Goal: Task Accomplishment & Management: Manage account settings

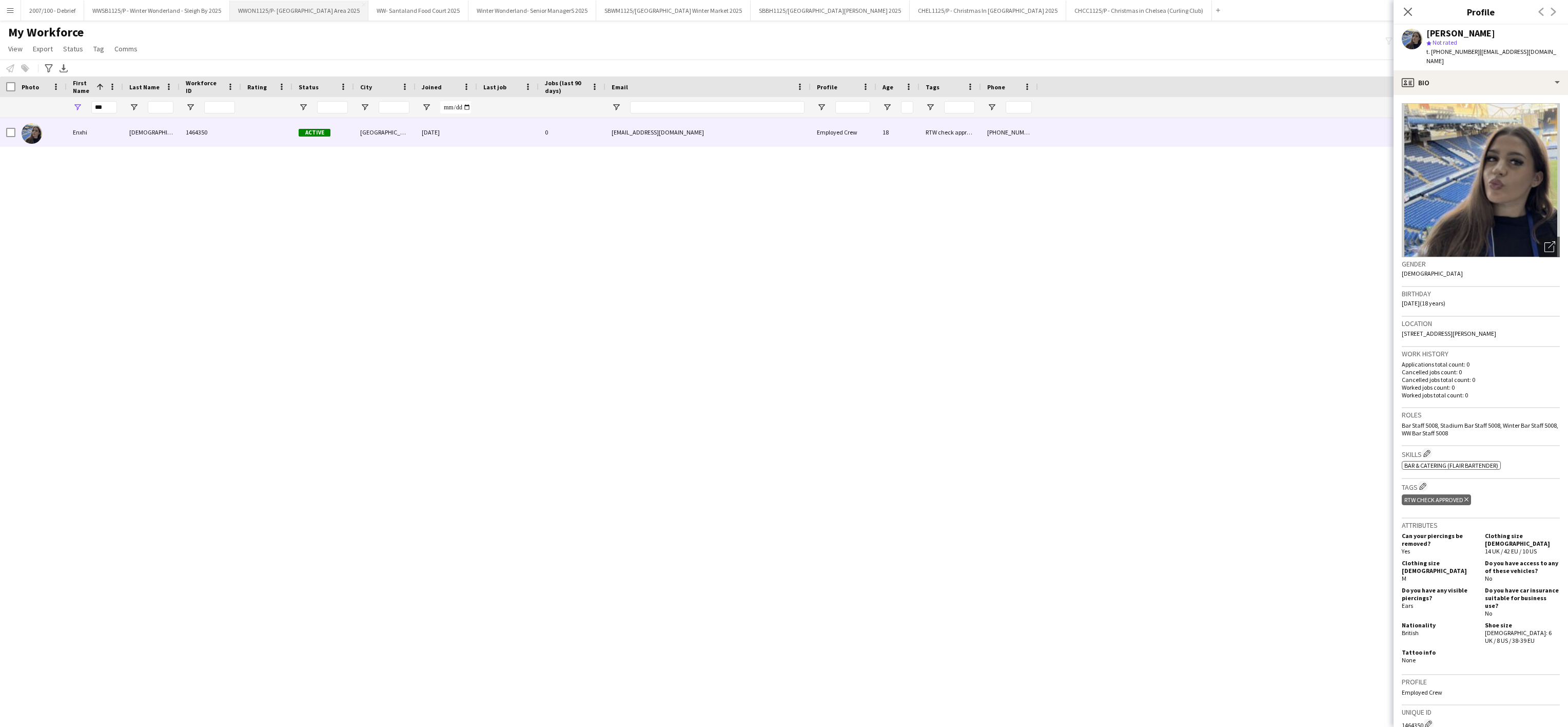
click at [306, 13] on button "WWON1125/P- Winter Wonderland- Streetfood Area 2025 Close" at bounding box center [299, 11] width 138 height 20
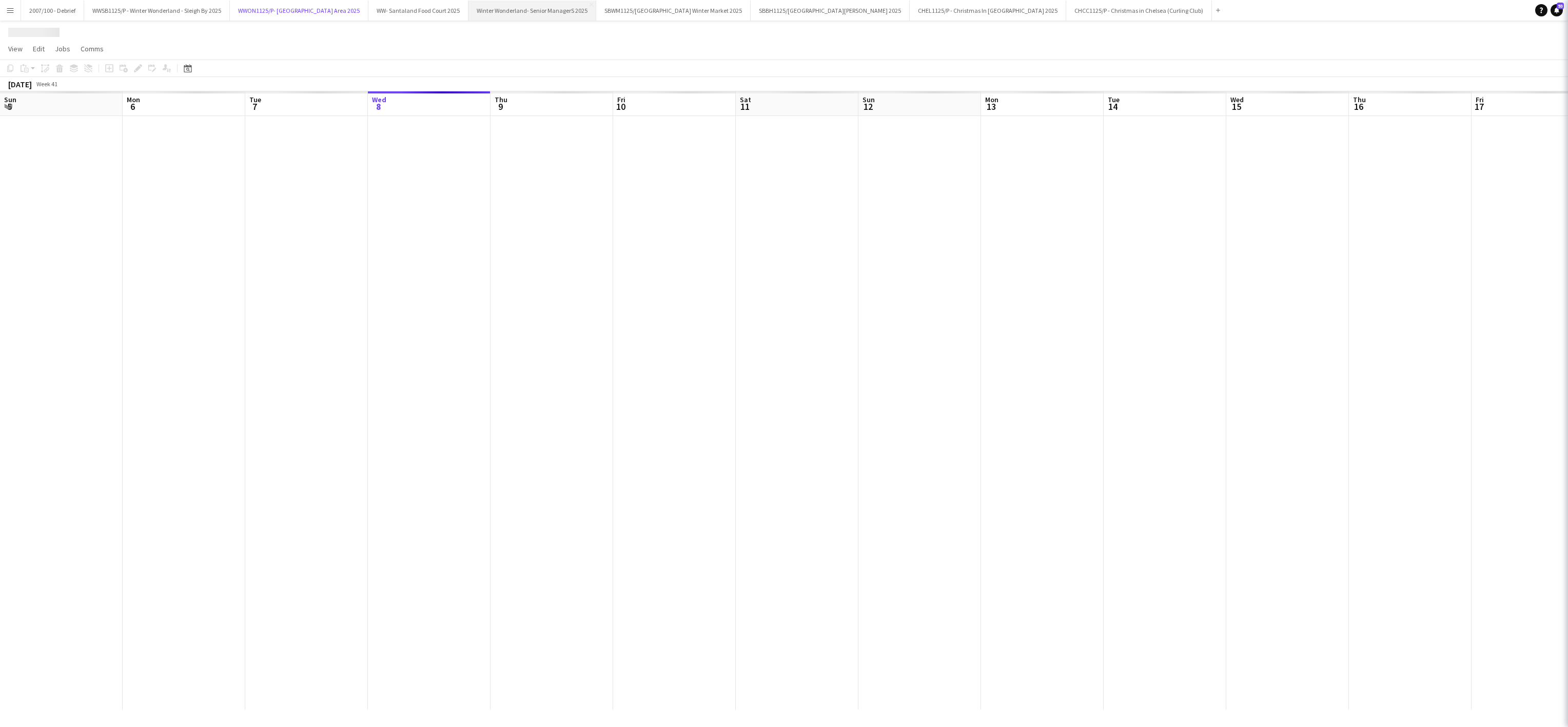
scroll to position [0, 246]
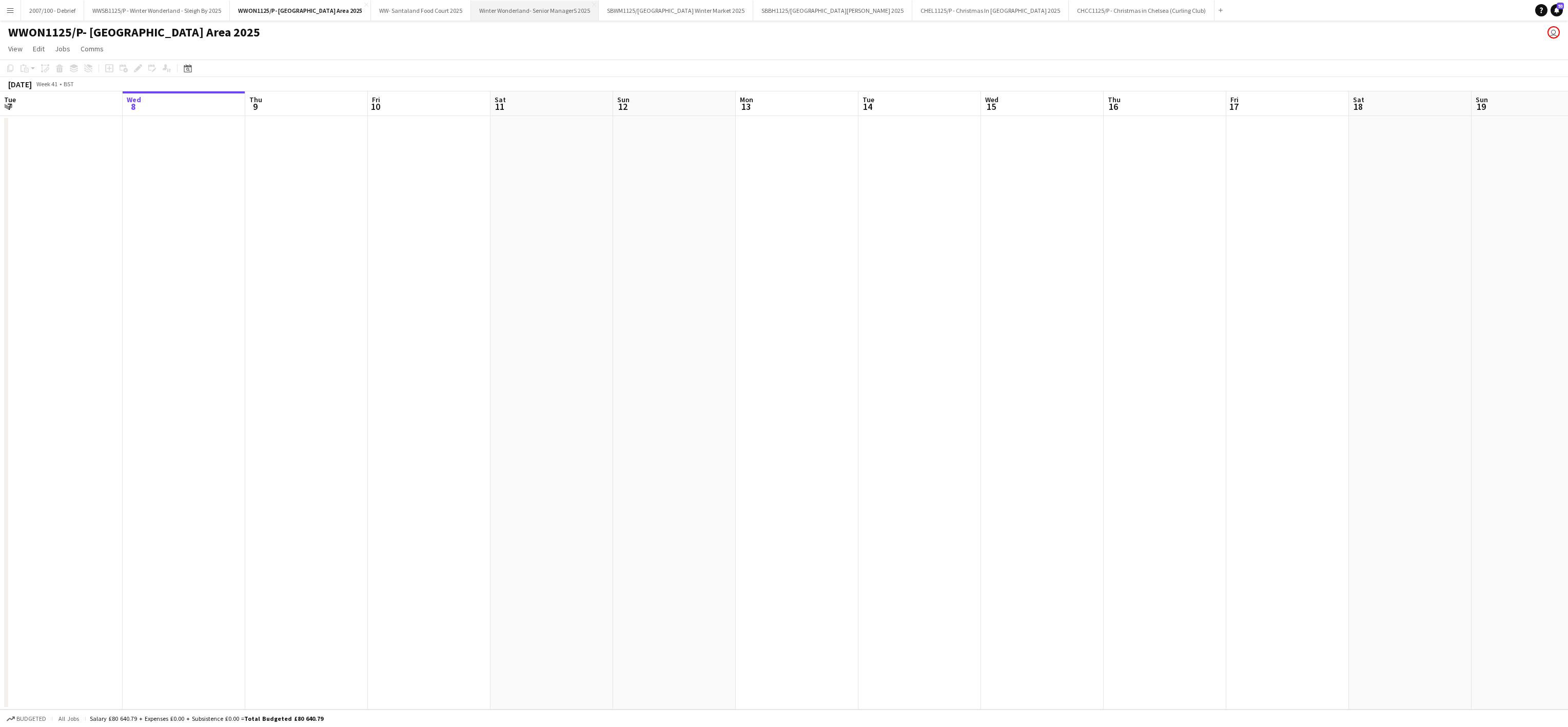
click at [552, 3] on button "Winter Wonderland- Senior ManagerS 2025 Close" at bounding box center [535, 11] width 128 height 20
click at [6, 8] on app-icon "Menu" at bounding box center [11, 11] width 8 height 8
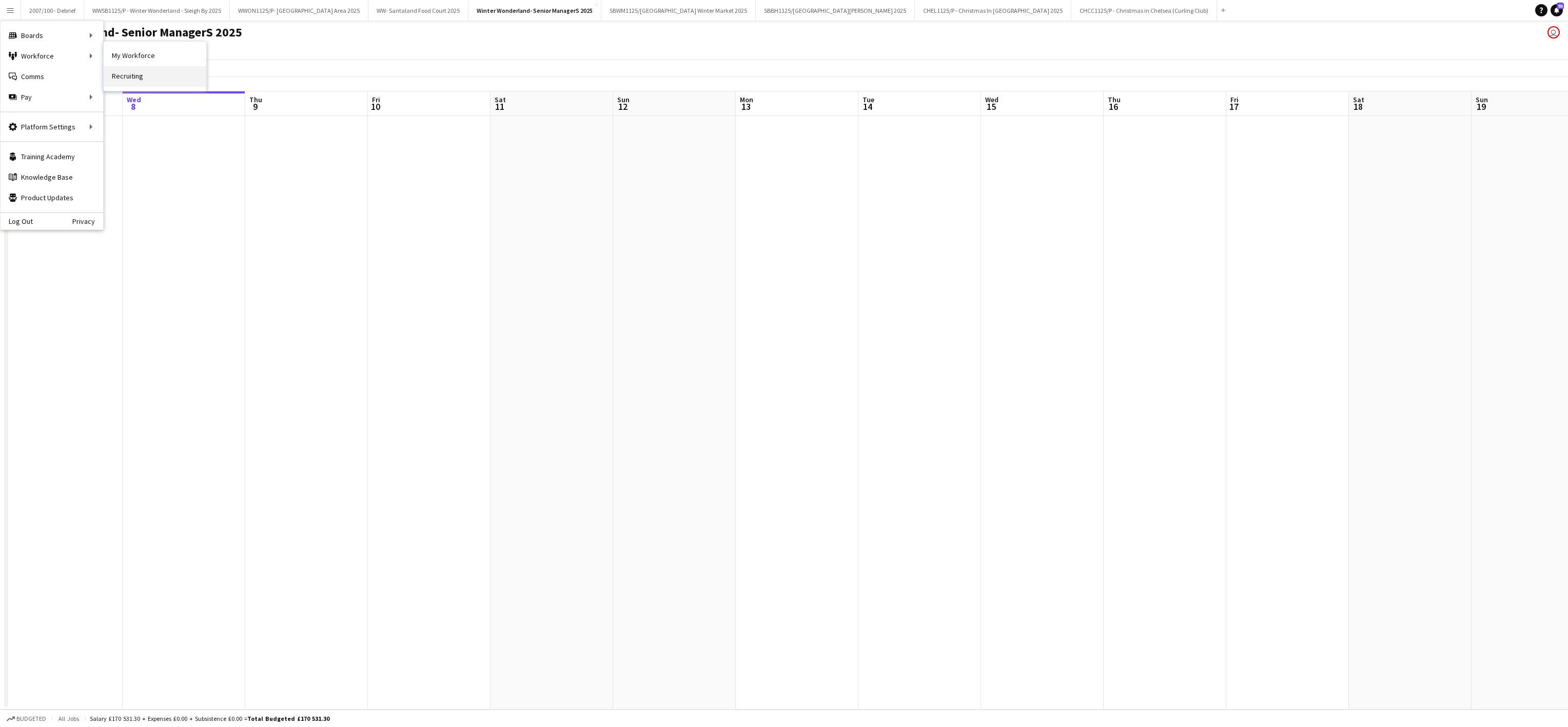
click at [145, 74] on link "Recruiting" at bounding box center [155, 76] width 102 height 20
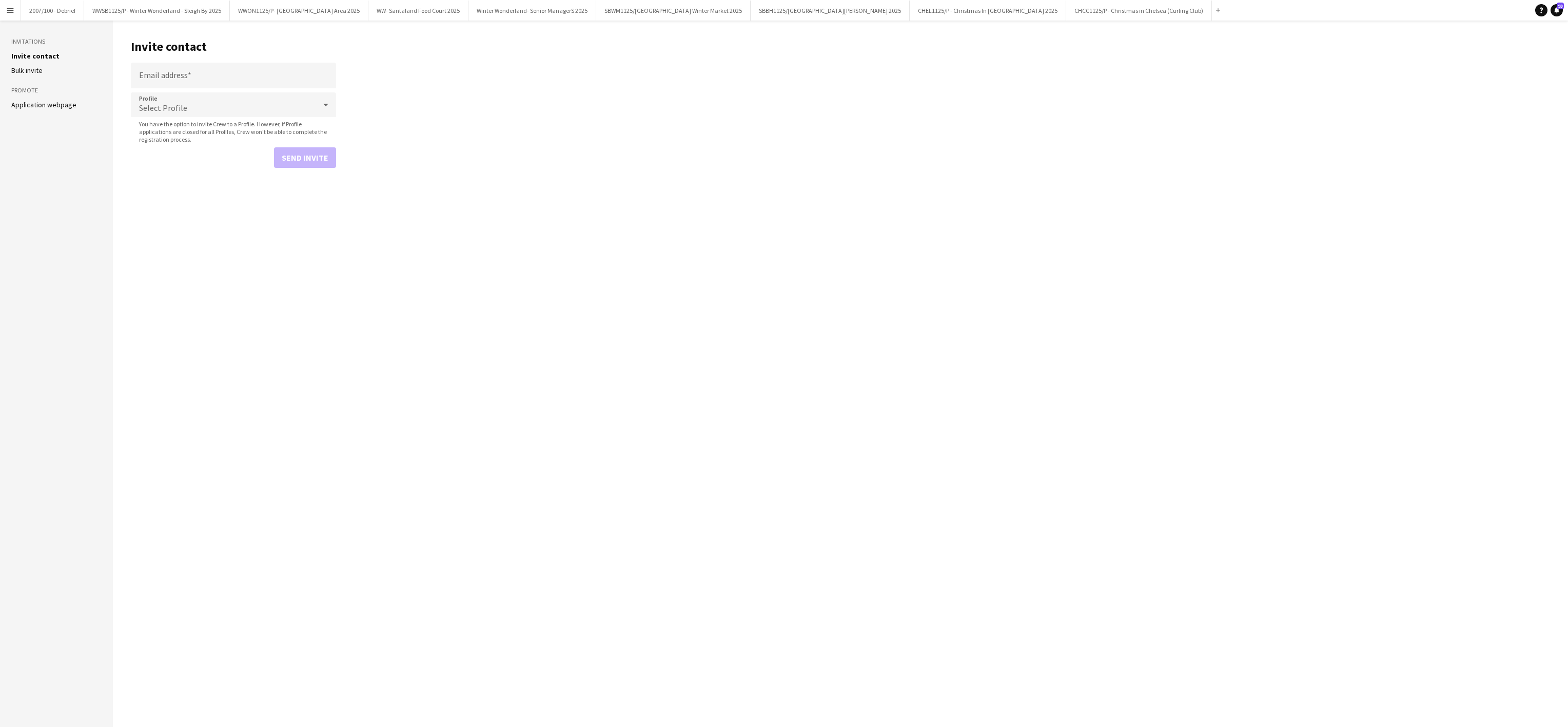
click at [39, 103] on link "Application webpage" at bounding box center [43, 105] width 65 height 9
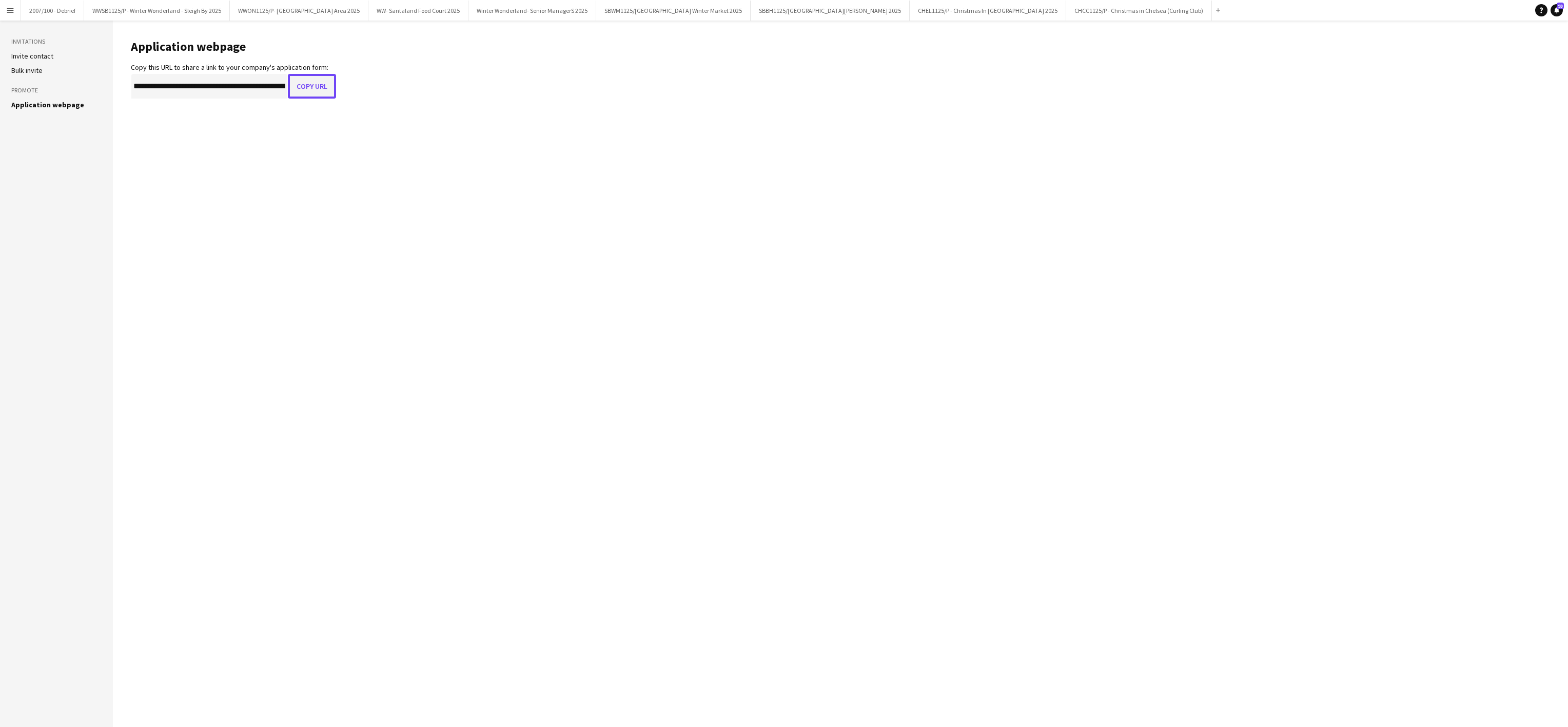
click at [330, 89] on button "Copy URL" at bounding box center [311, 86] width 48 height 25
click at [312, 8] on button "WWON1125/P- Winter Wonderland- Streetfood Area 2025 Close" at bounding box center [299, 11] width 138 height 20
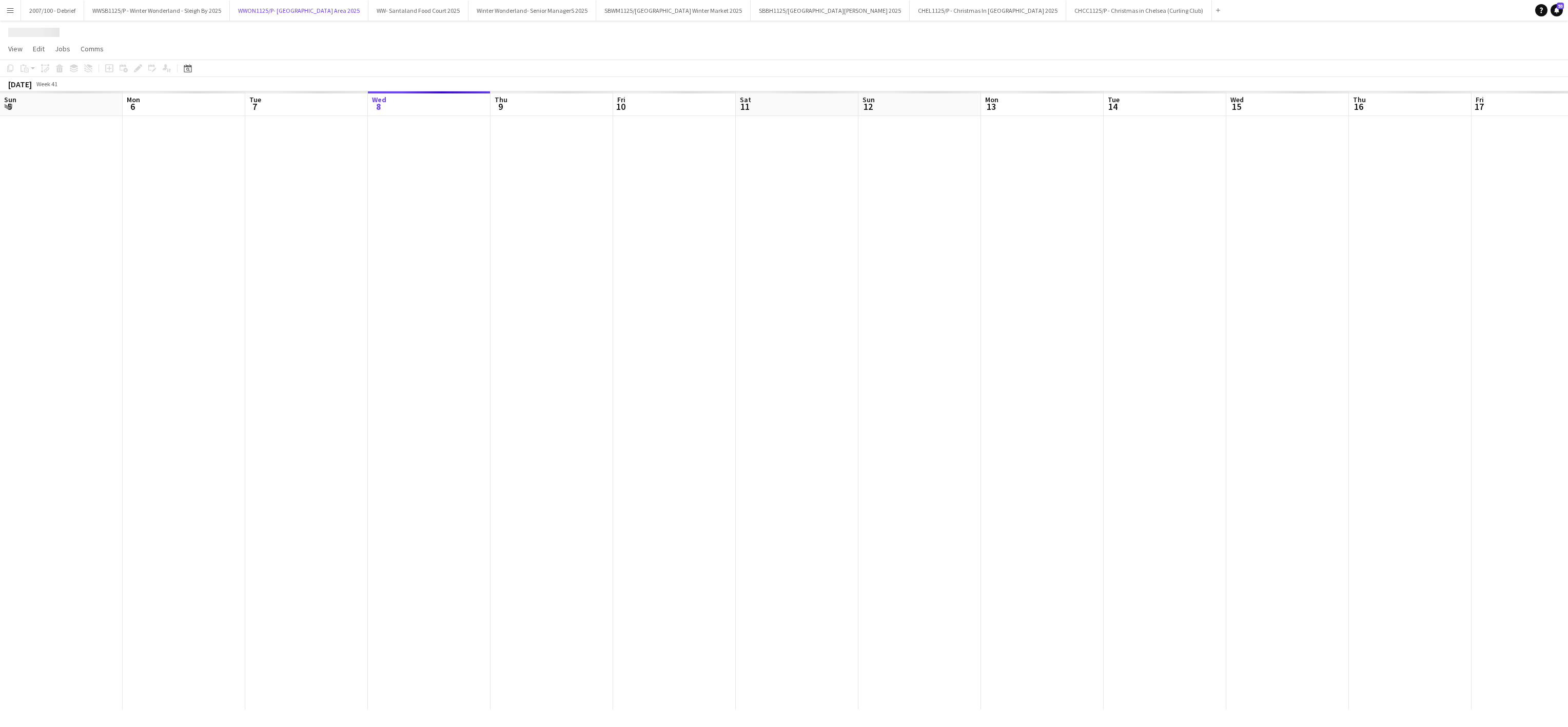
scroll to position [0, 246]
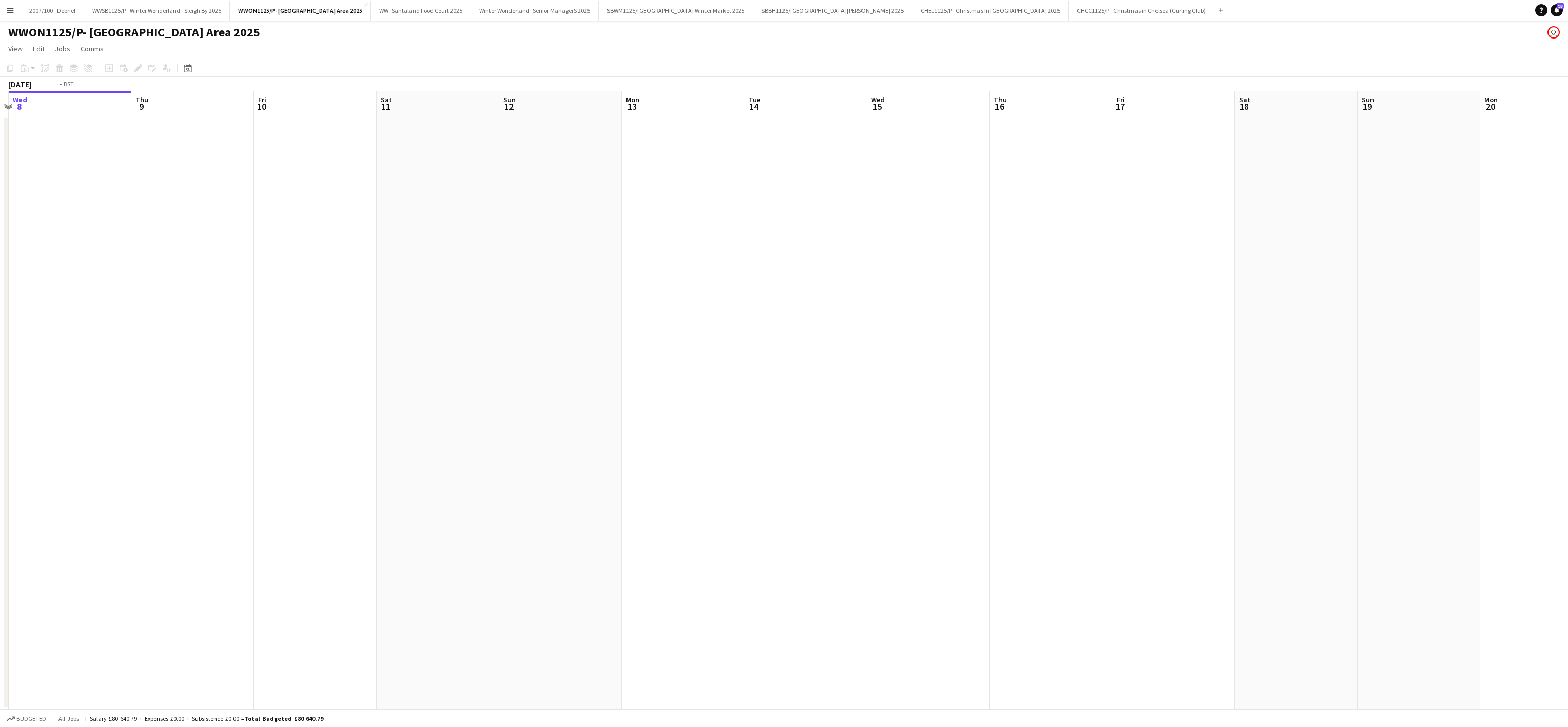
drag, startPoint x: 1264, startPoint y: 366, endPoint x: 768, endPoint y: 375, distance: 496.1
click at [433, 408] on app-calendar-viewport "Sun 5 Mon 6 Tue 7 Wed 8 Thu 9 Fri 10 Sat 11 Sun 12 Mon 13 Tue 14 Wed 15 Thu 16 …" at bounding box center [784, 400] width 1568 height 618
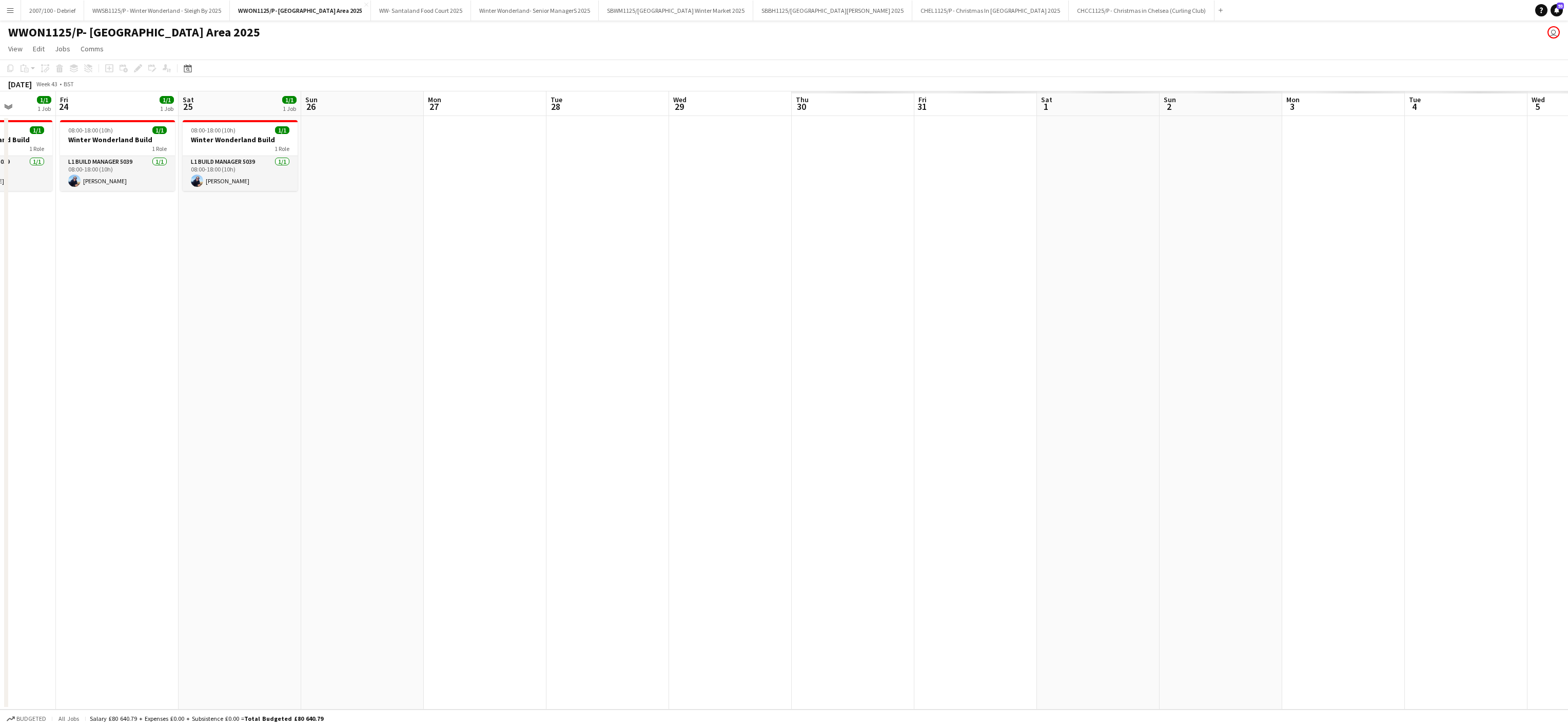
drag, startPoint x: 417, startPoint y: 367, endPoint x: 813, endPoint y: 418, distance: 399.3
click at [296, 370] on app-calendar-viewport "Tue 21 Wed 22 Thu 23 1/1 1 Job Fri 24 1/1 1 Job Sat 25 1/1 1 Job Sun 26 Mon 27 …" at bounding box center [784, 400] width 1568 height 618
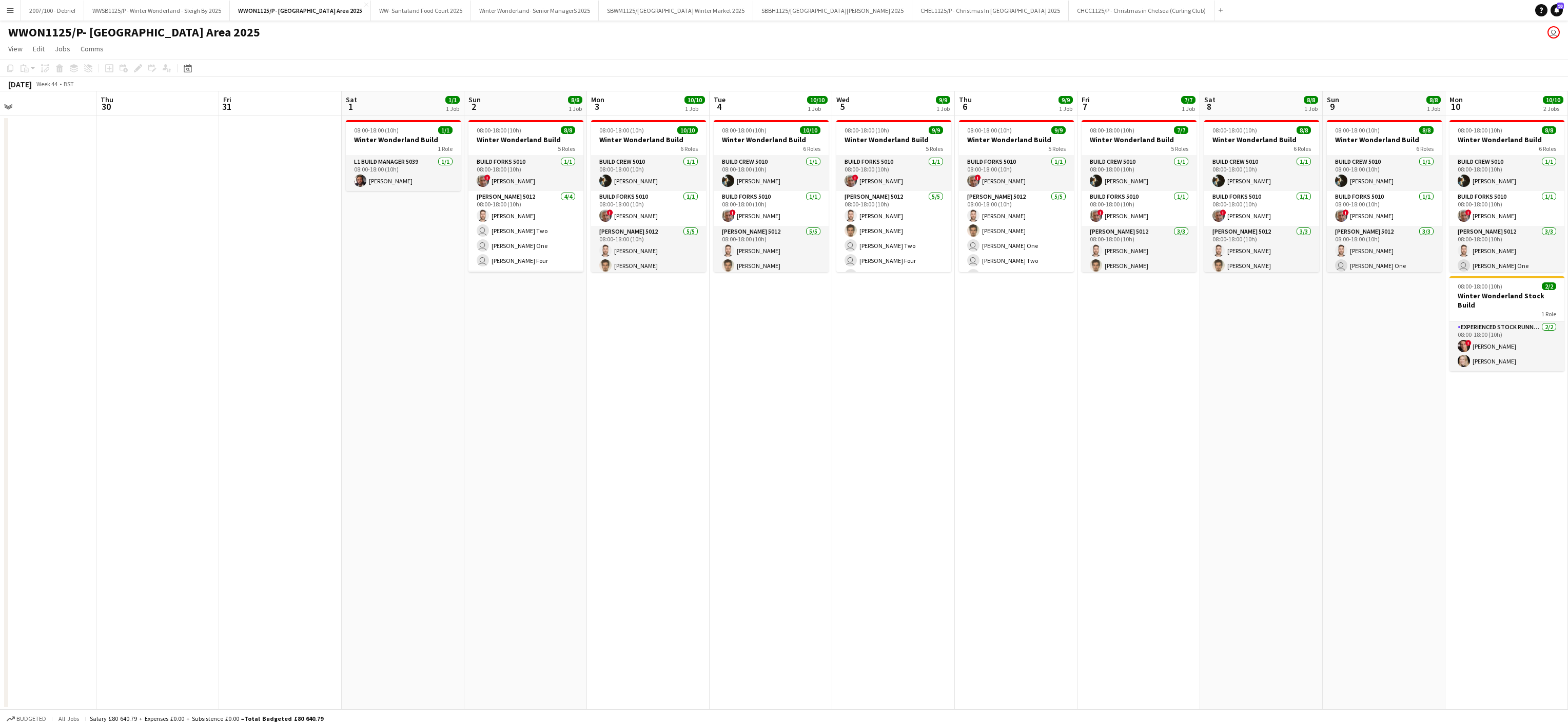
drag, startPoint x: 695, startPoint y: 435, endPoint x: 1073, endPoint y: 370, distance: 383.5
click at [345, 432] on app-calendar-viewport "Sun 26 Mon 27 Tue 28 Wed 29 Thu 30 Fri 31 Sat 1 1/1 1 Job Sun 2 8/8 1 Job Mon 3…" at bounding box center [784, 400] width 1568 height 618
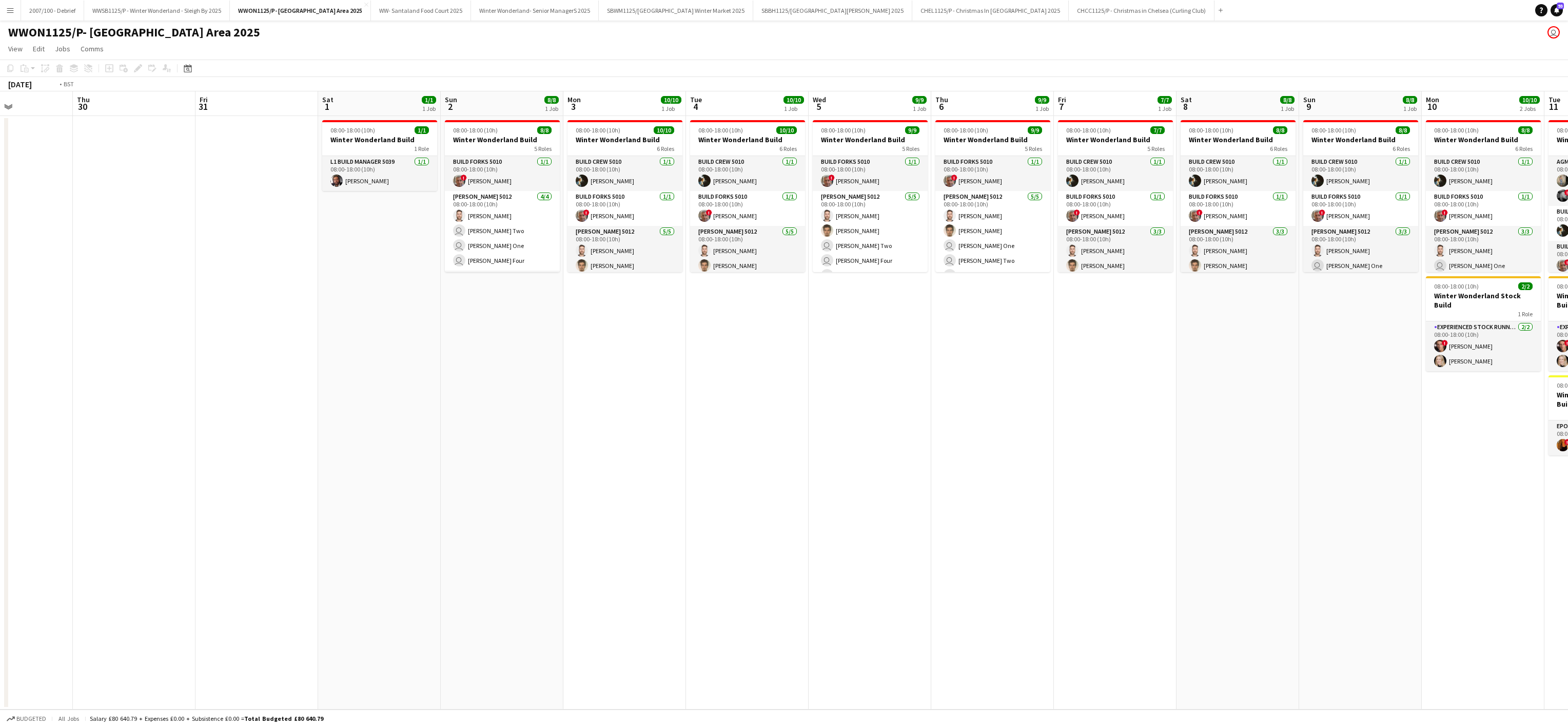
scroll to position [0, 307]
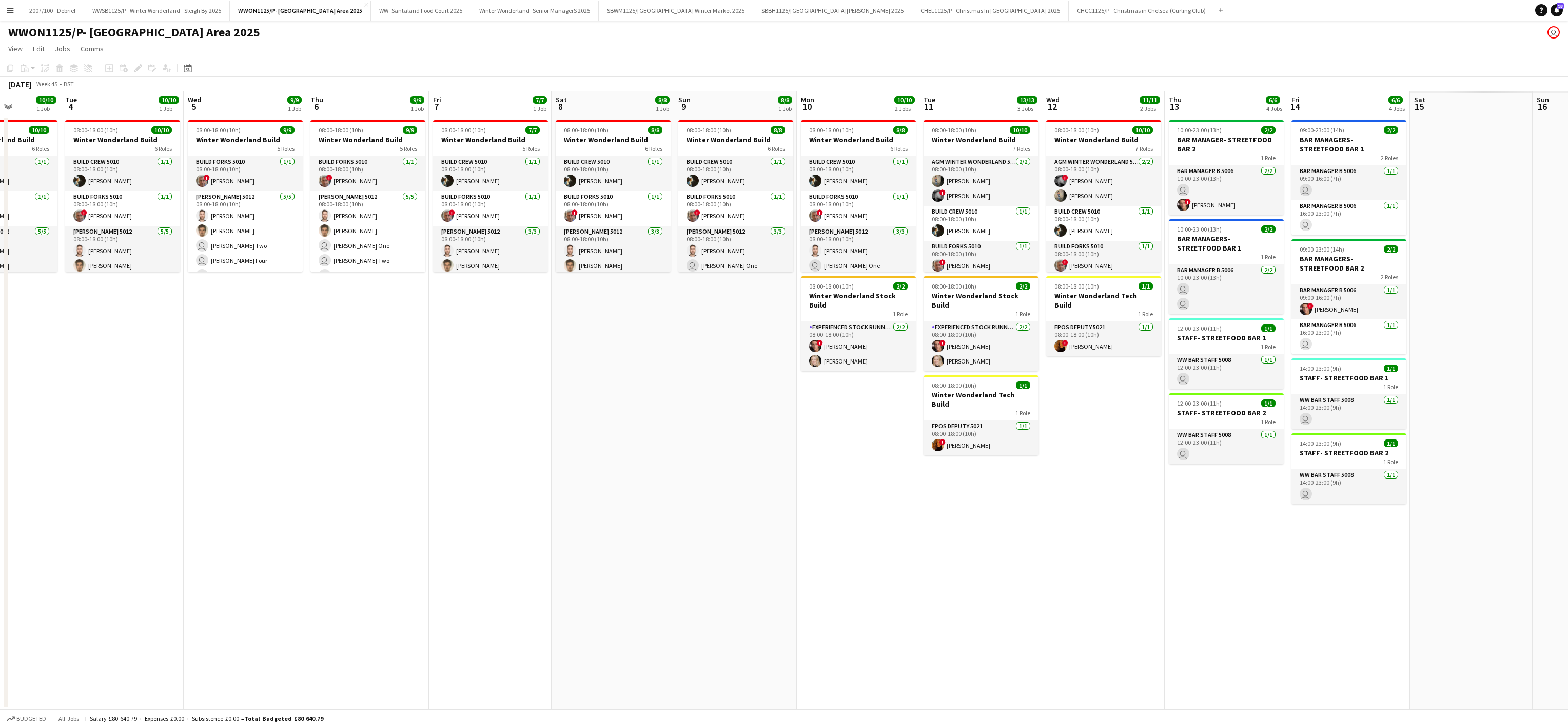
drag, startPoint x: 1109, startPoint y: 384, endPoint x: 530, endPoint y: 394, distance: 579.1
click at [530, 394] on app-calendar-viewport "Sat 1 1/1 1 Job Sun 2 8/8 1 Job Mon 3 10/10 1 Job Tue 4 10/10 1 Job Wed 5 9/9 1…" at bounding box center [784, 400] width 1568 height 618
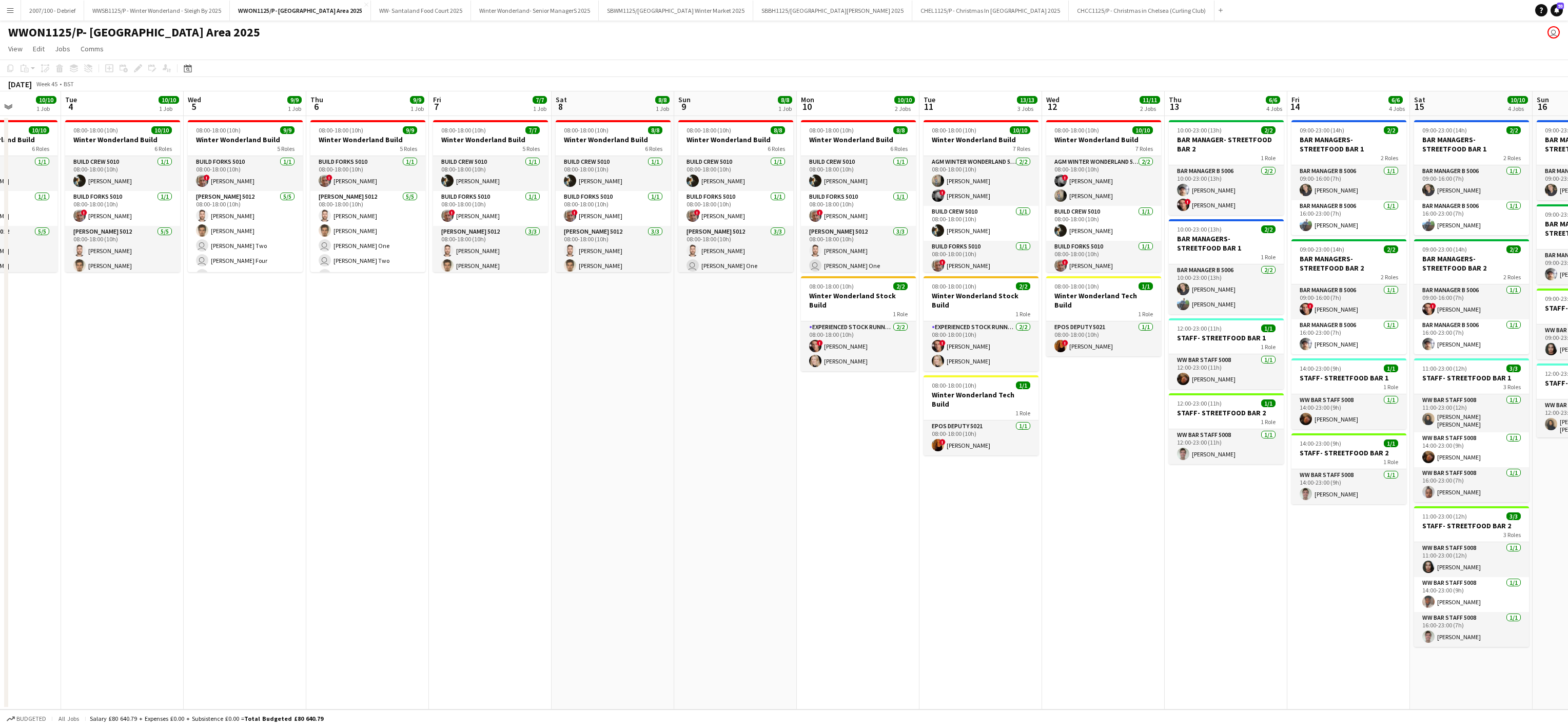
drag, startPoint x: 243, startPoint y: 179, endPoint x: 1388, endPoint y: 100, distance: 1147.7
click at [243, 178] on app-card-role "Build Forks 5010 [DATE] 08:00-18:00 (10h) ! [PERSON_NAME]" at bounding box center [246, 173] width 115 height 35
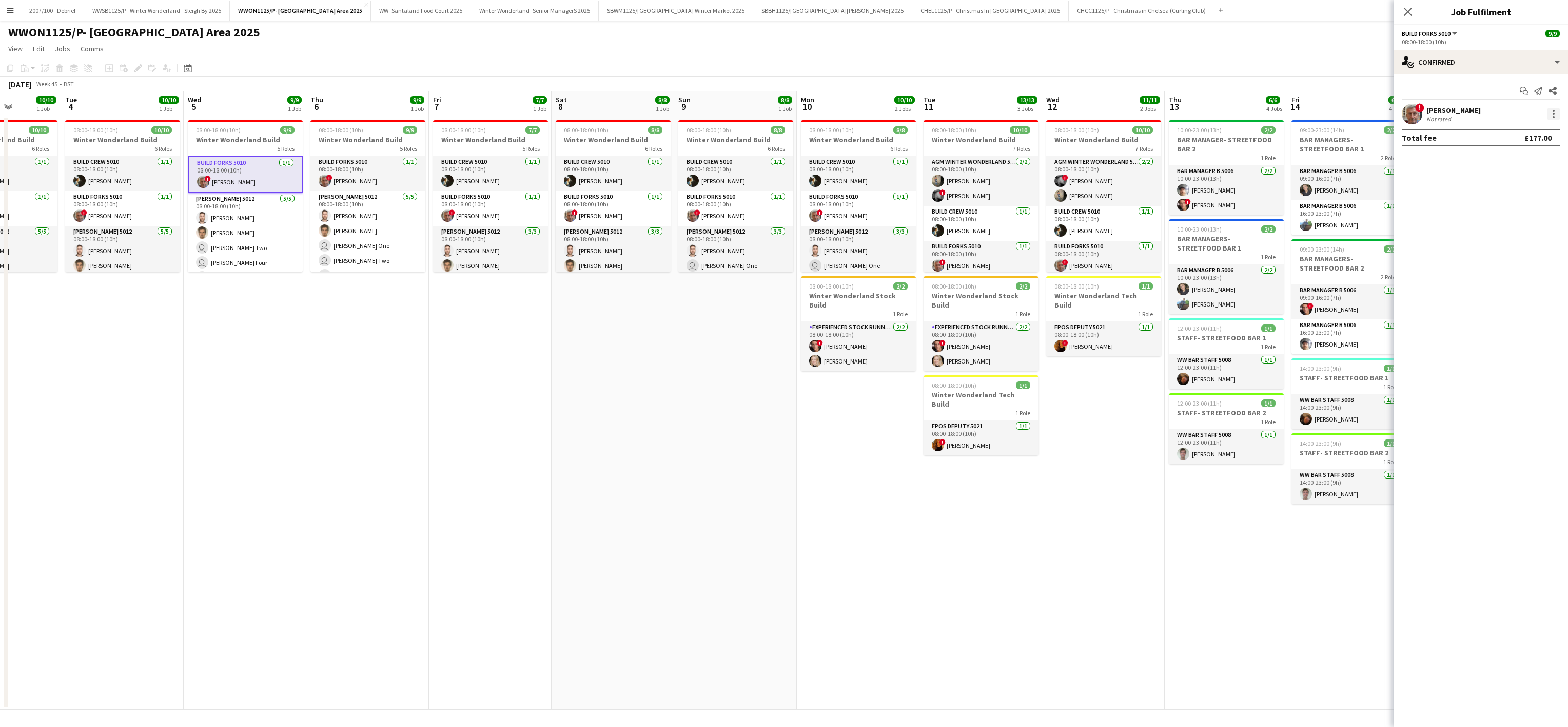
click at [1558, 109] on div at bounding box center [1554, 114] width 13 height 13
drag, startPoint x: 1519, startPoint y: 230, endPoint x: 492, endPoint y: 501, distance: 1062.2
click at [1510, 229] on span "Remove" at bounding box center [1503, 232] width 31 height 8
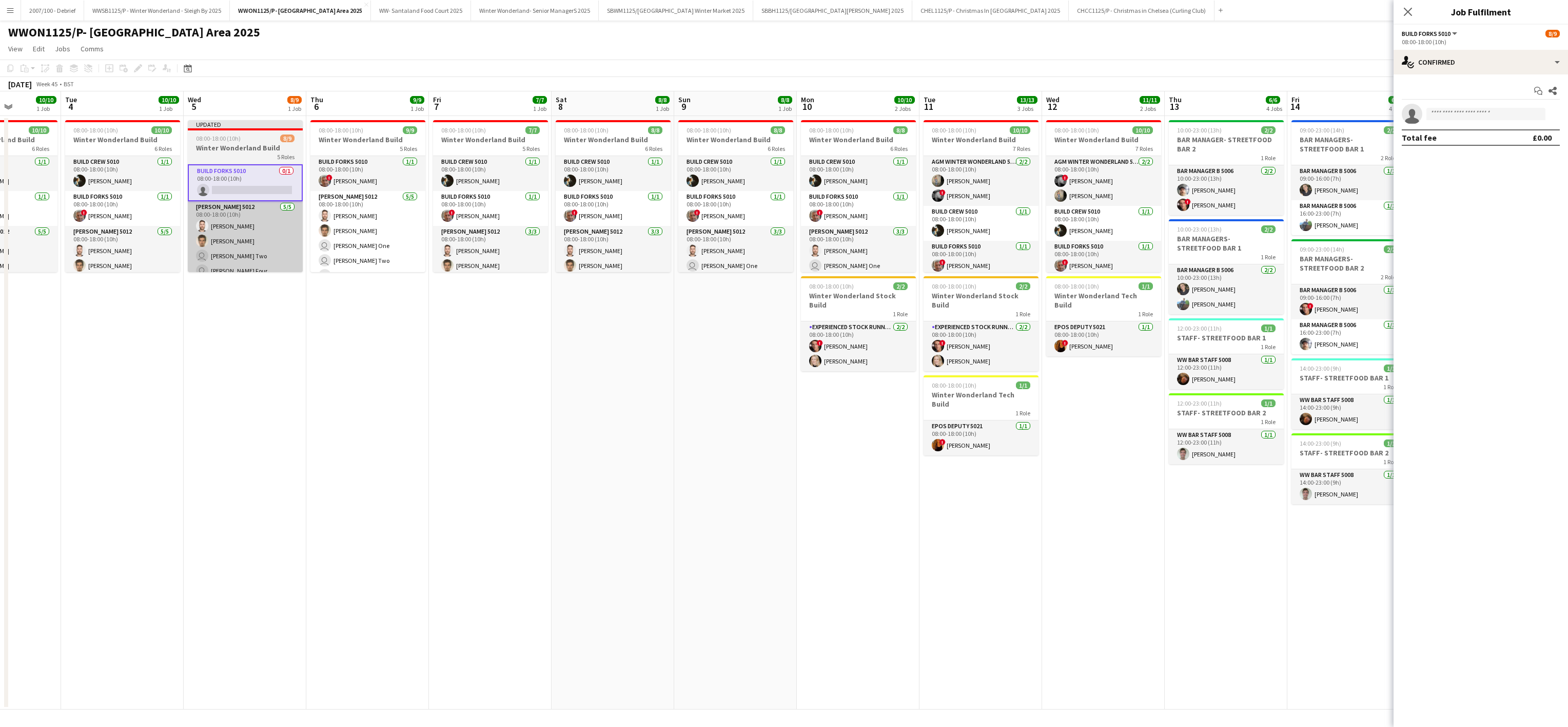
drag, startPoint x: 492, startPoint y: 501, endPoint x: 219, endPoint y: 215, distance: 395.4
click at [474, 462] on app-calendar-viewport "Sat 1 1/1 1 Job Sun 2 8/8 1 Job Mon 3 10/10 1 Job Tue 4 10/10 1 Job Wed 5 8/9 1…" at bounding box center [784, 400] width 1568 height 618
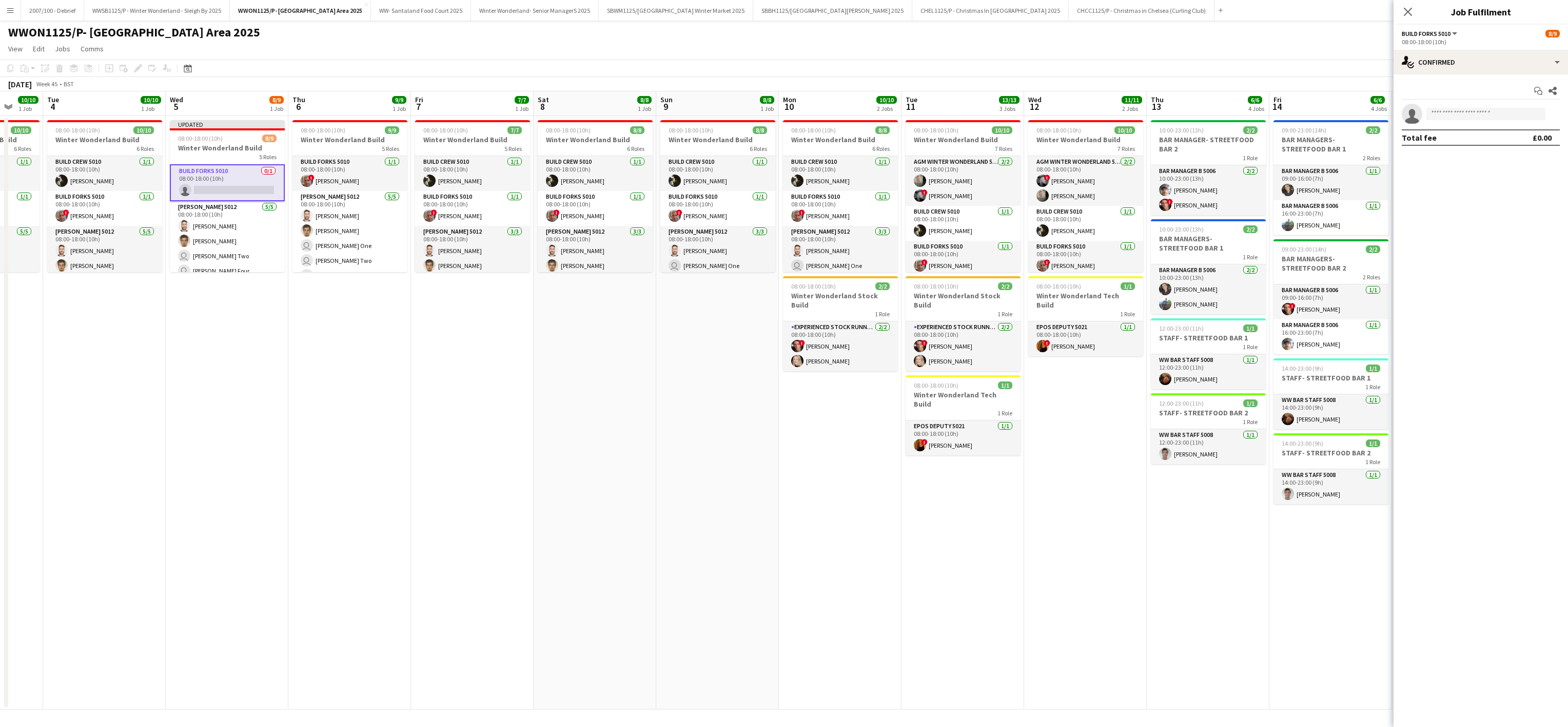
click at [220, 181] on app-card-role "Build Forks 5010 0/1 08:00-18:00 (10h) single-neutral-actions" at bounding box center [227, 182] width 115 height 37
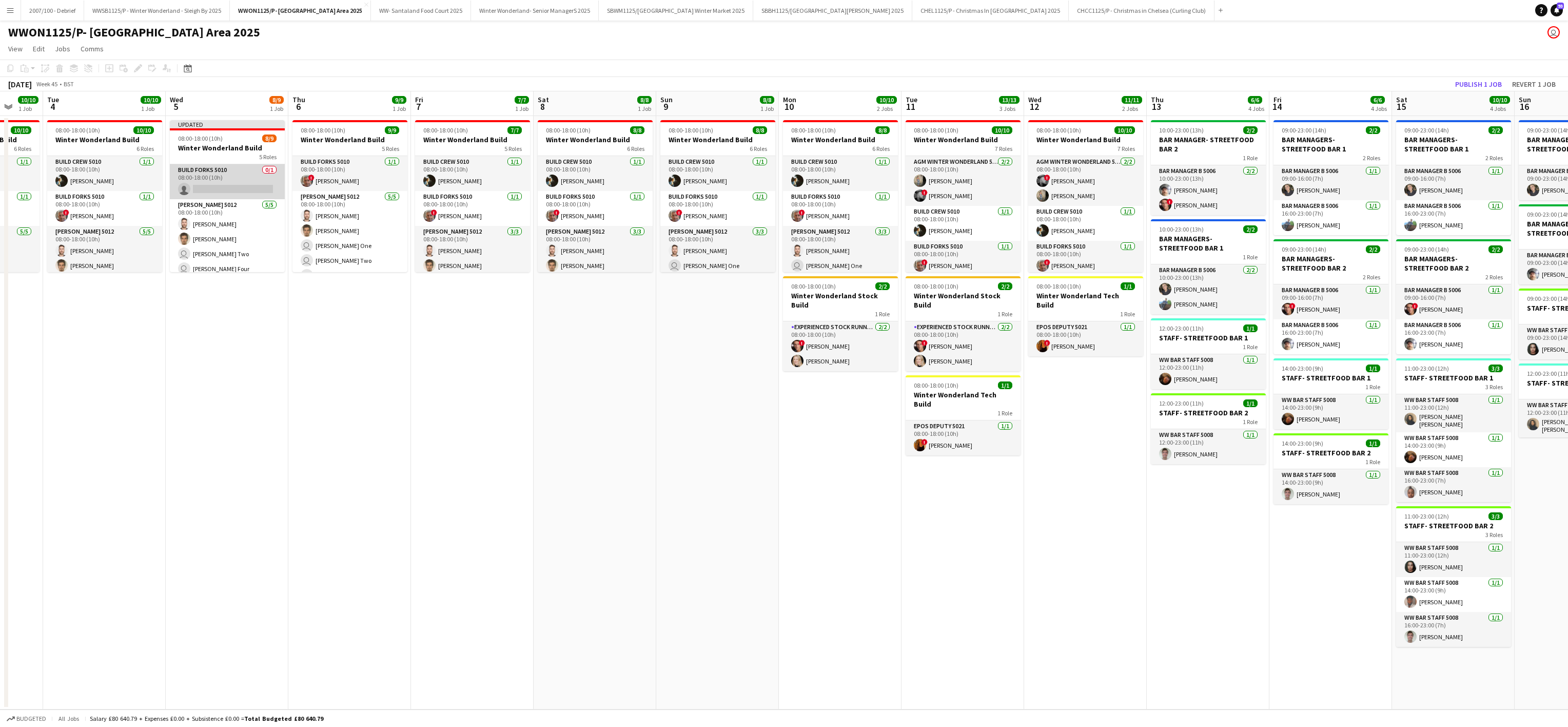
click at [257, 173] on app-card-role "Build Forks 5010 0/1 08:00-18:00 (10h) single-neutral-actions" at bounding box center [227, 182] width 115 height 35
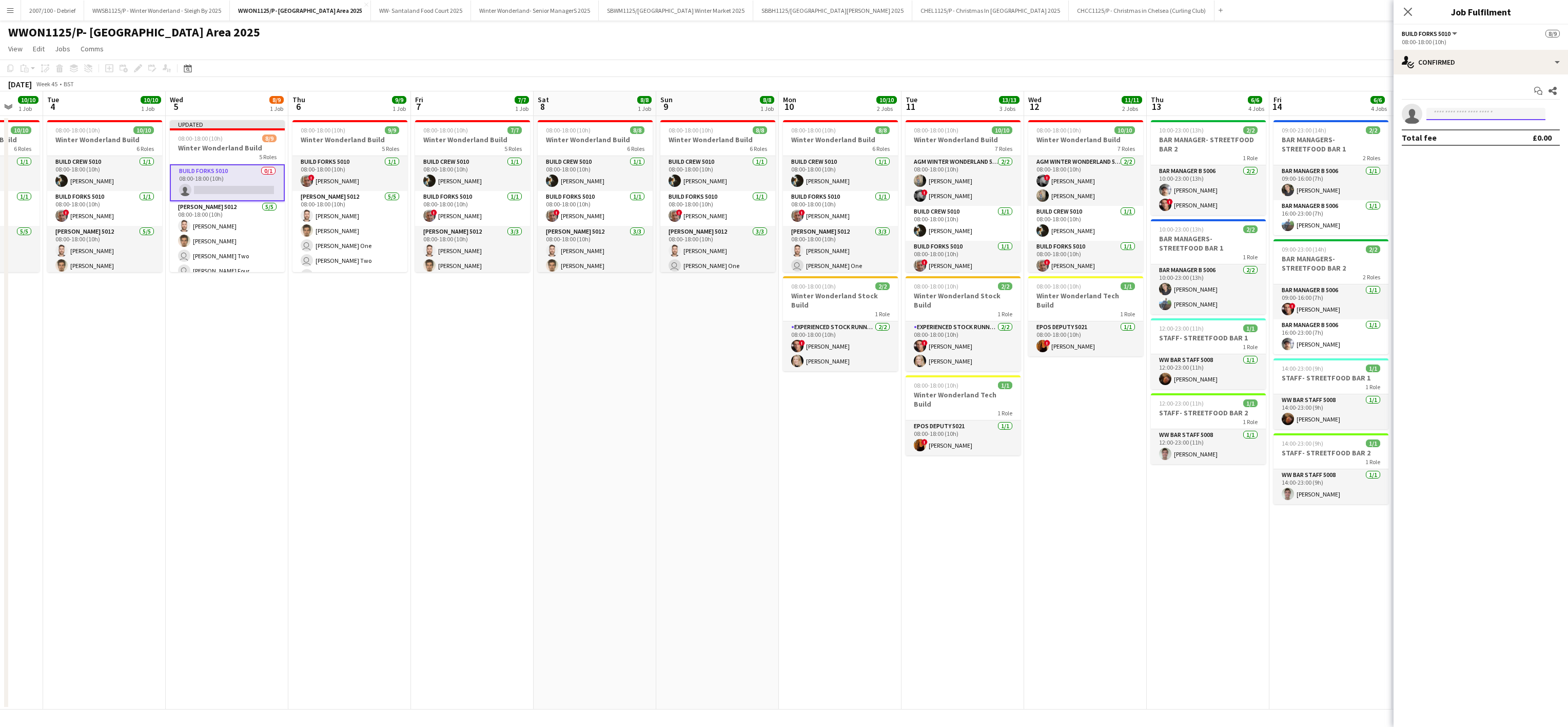
click at [1491, 110] on input at bounding box center [1486, 114] width 119 height 13
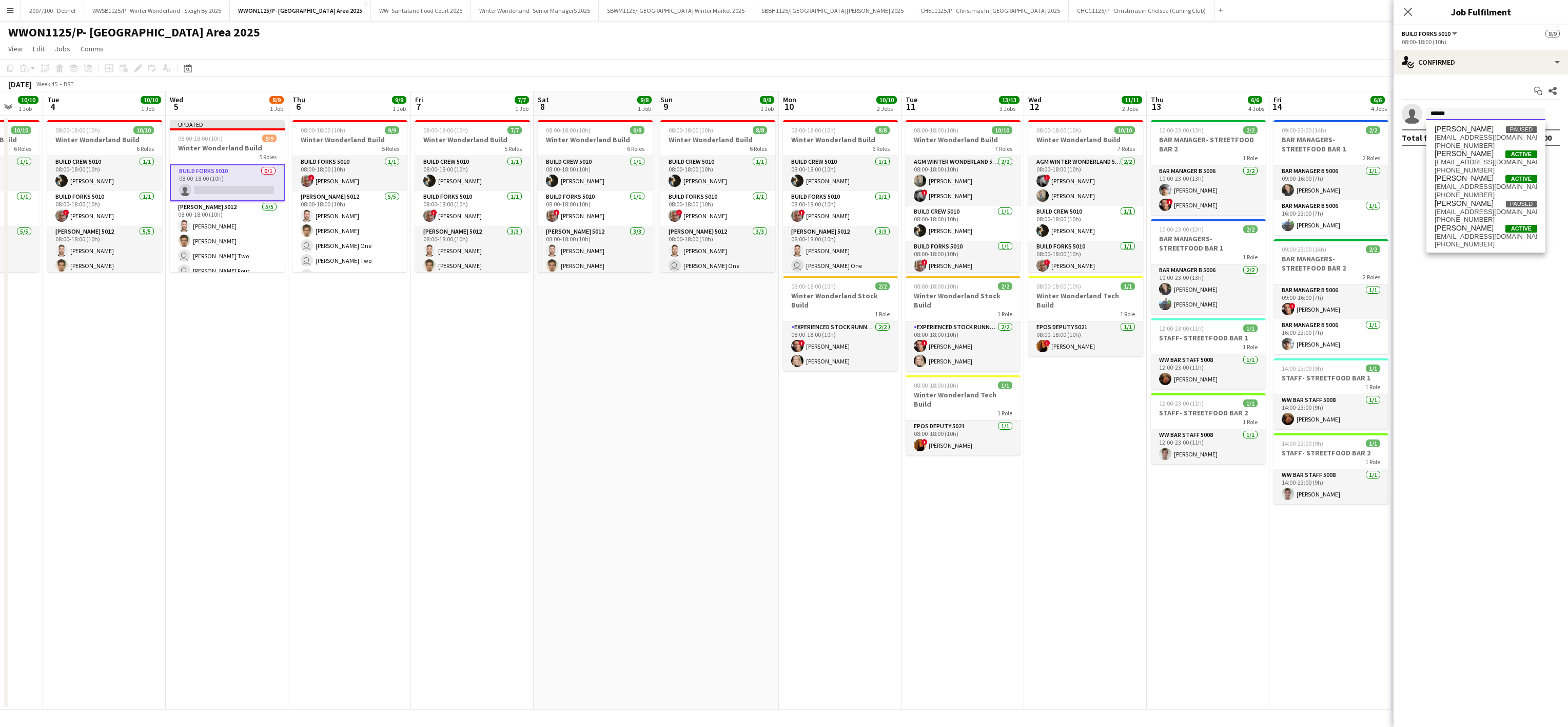
scroll to position [0, 0]
type input "******"
click at [1468, 199] on span "[PHONE_NUMBER]" at bounding box center [1486, 196] width 102 height 8
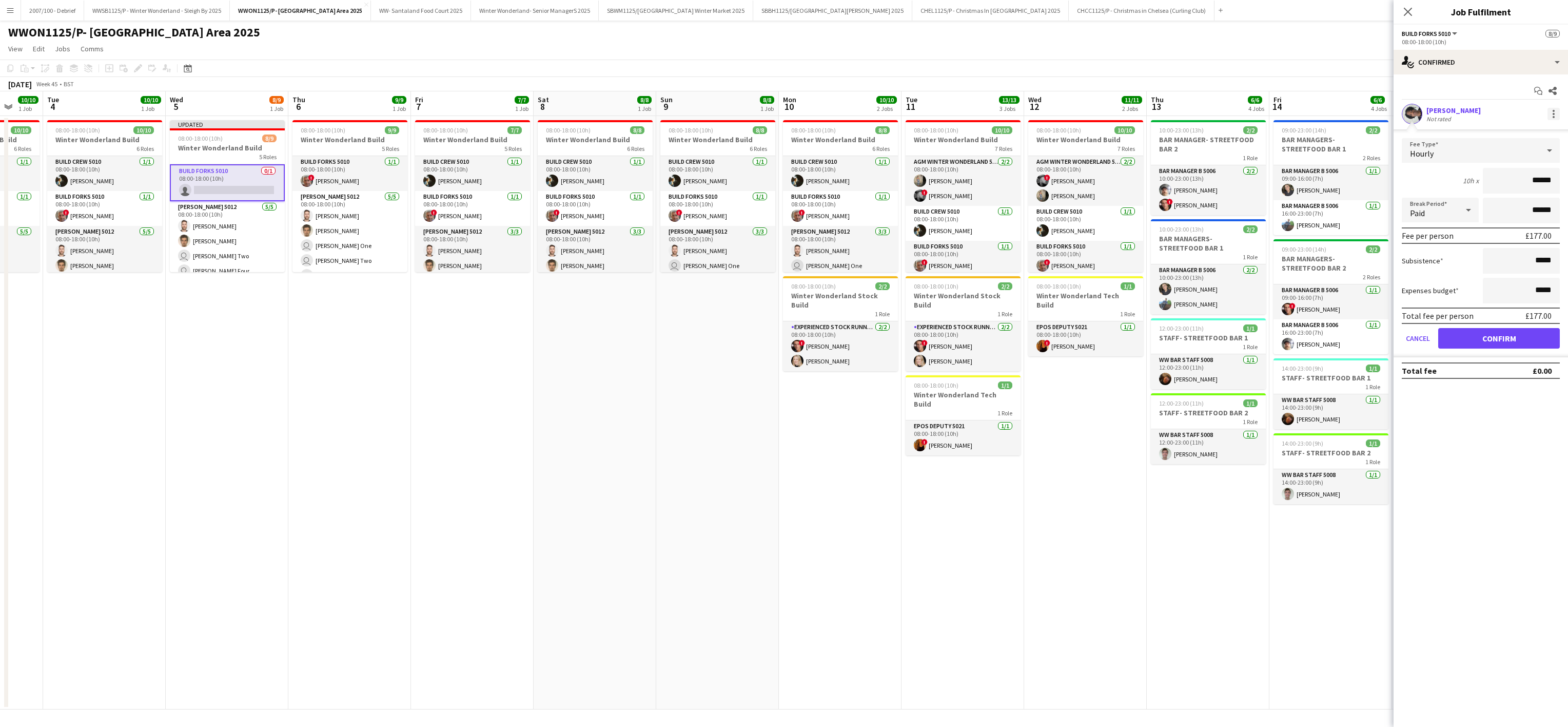
click at [1560, 116] on div "[PERSON_NAME] Not rated" at bounding box center [1481, 114] width 175 height 20
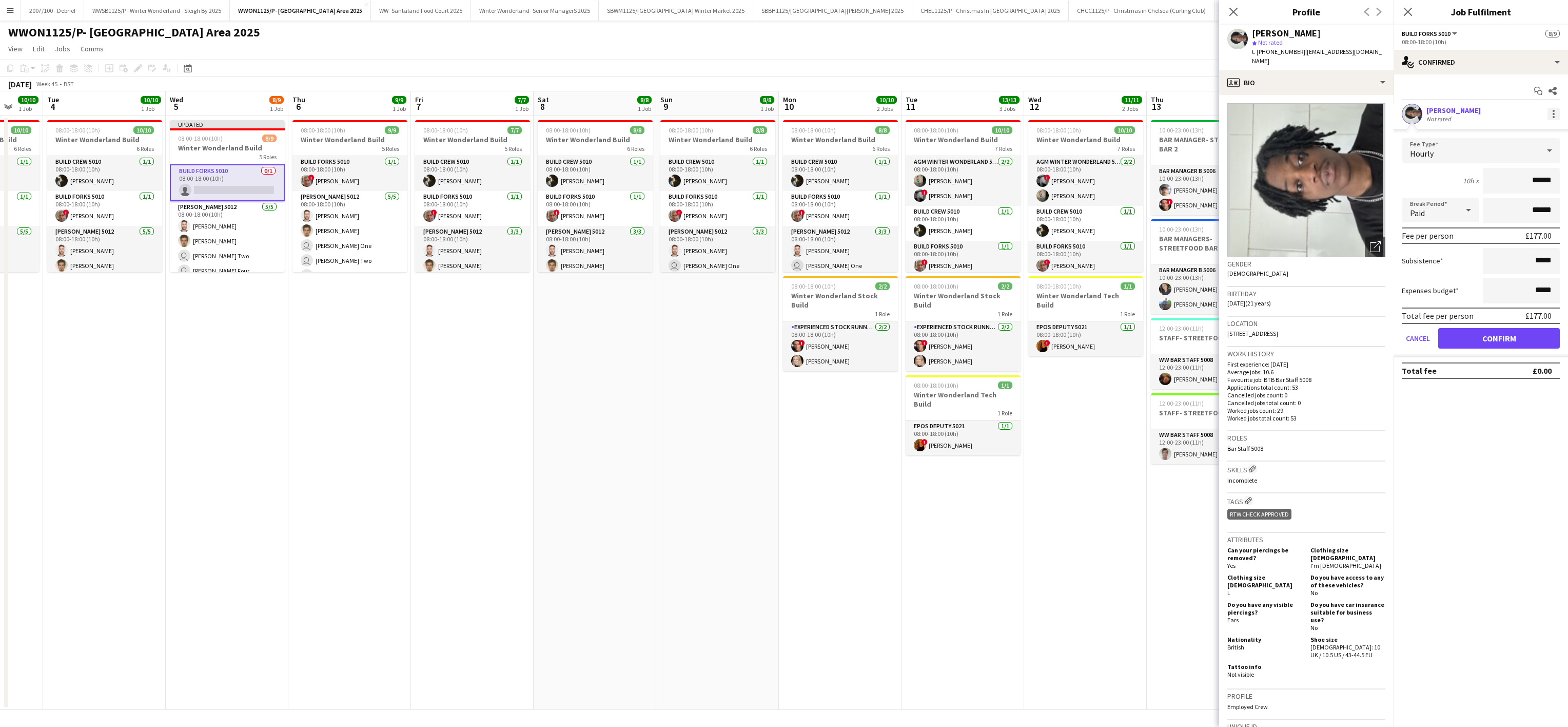
drag, startPoint x: 1556, startPoint y: 112, endPoint x: 1552, endPoint y: 118, distance: 7.2
click at [1555, 113] on div at bounding box center [1554, 114] width 13 height 13
drag, startPoint x: 1501, startPoint y: 204, endPoint x: 1491, endPoint y: 189, distance: 18.0
click at [1501, 204] on span "Remove" at bounding box center [1503, 208] width 31 height 8
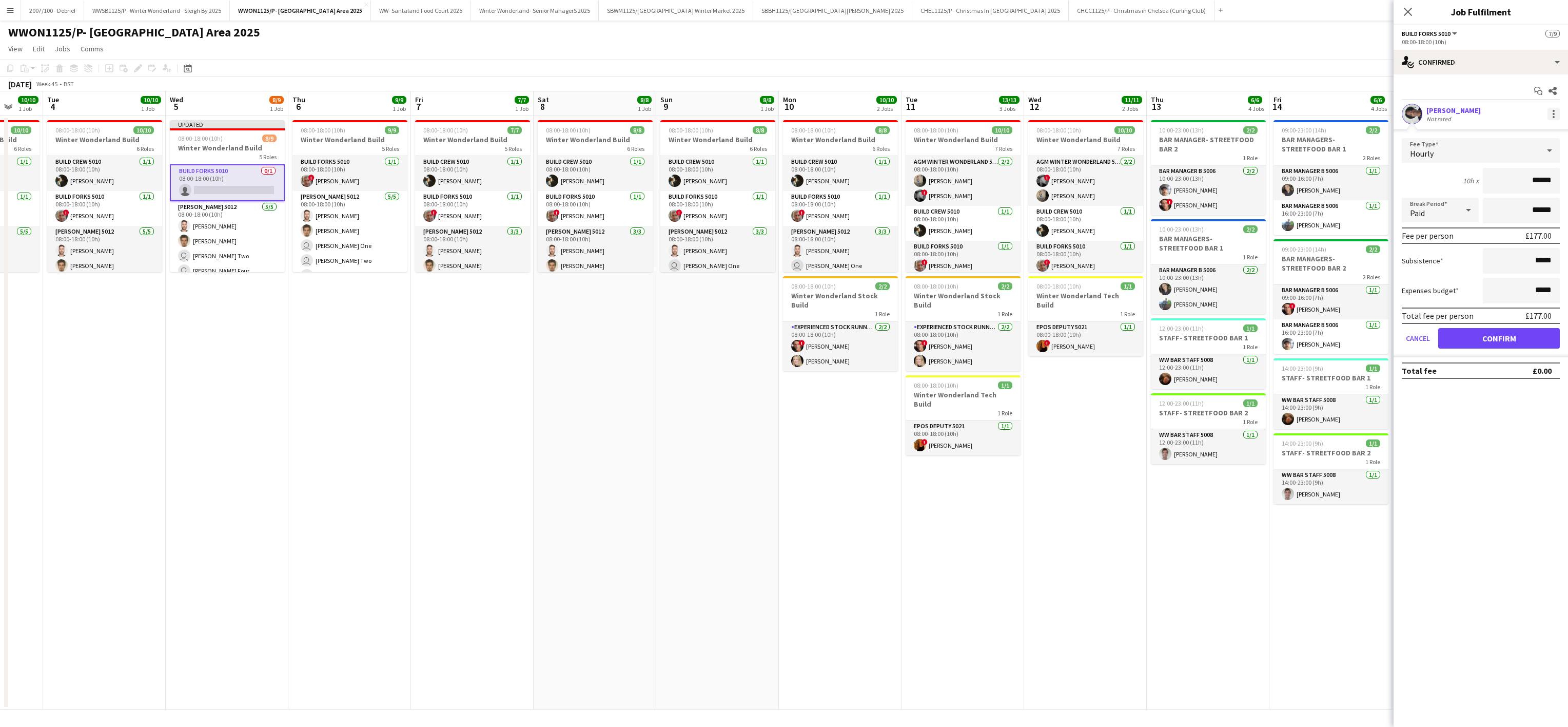
click at [1553, 109] on div at bounding box center [1554, 114] width 13 height 13
drag, startPoint x: 1516, startPoint y: 211, endPoint x: 1492, endPoint y: 149, distance: 66.5
click at [1516, 209] on span "Remove" at bounding box center [1503, 208] width 31 height 8
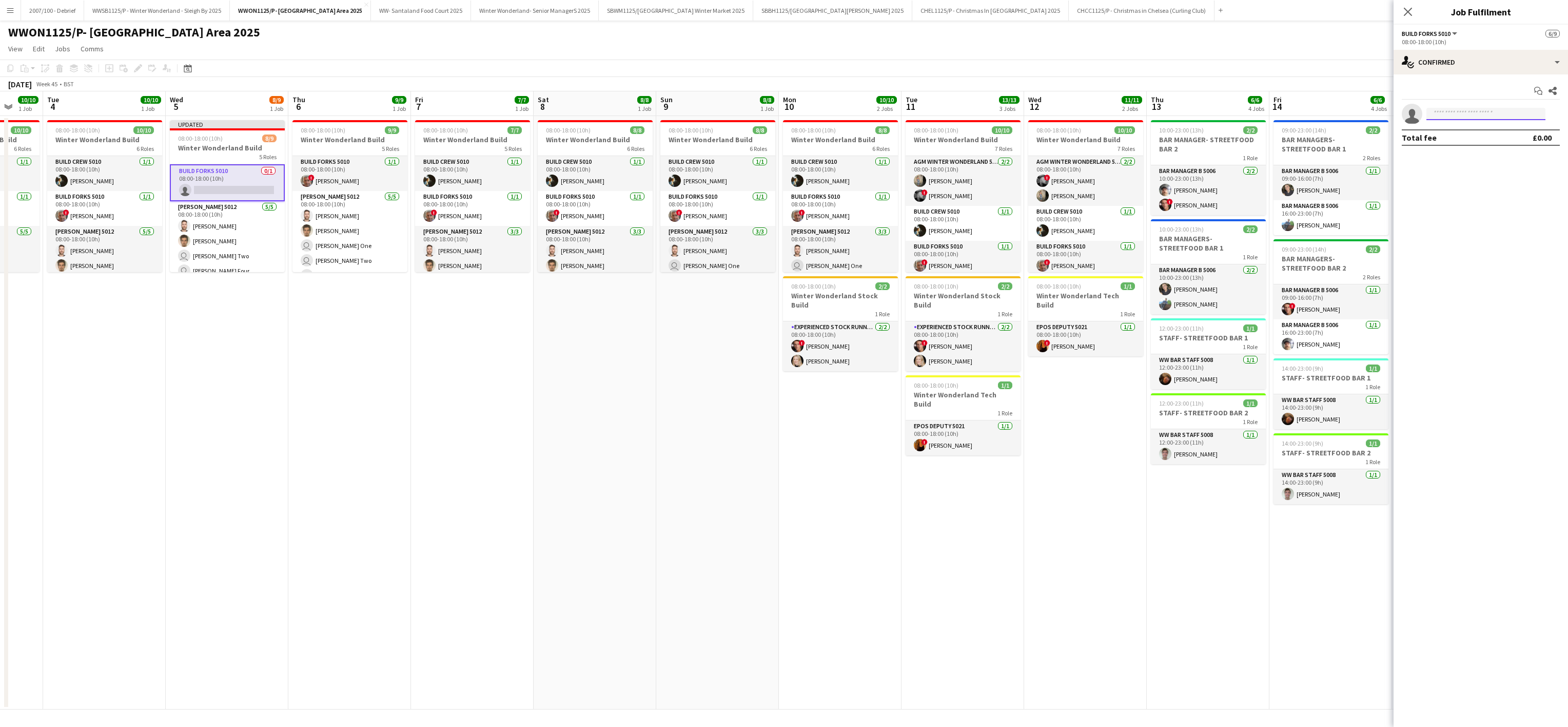
click at [1473, 113] on input at bounding box center [1486, 114] width 119 height 13
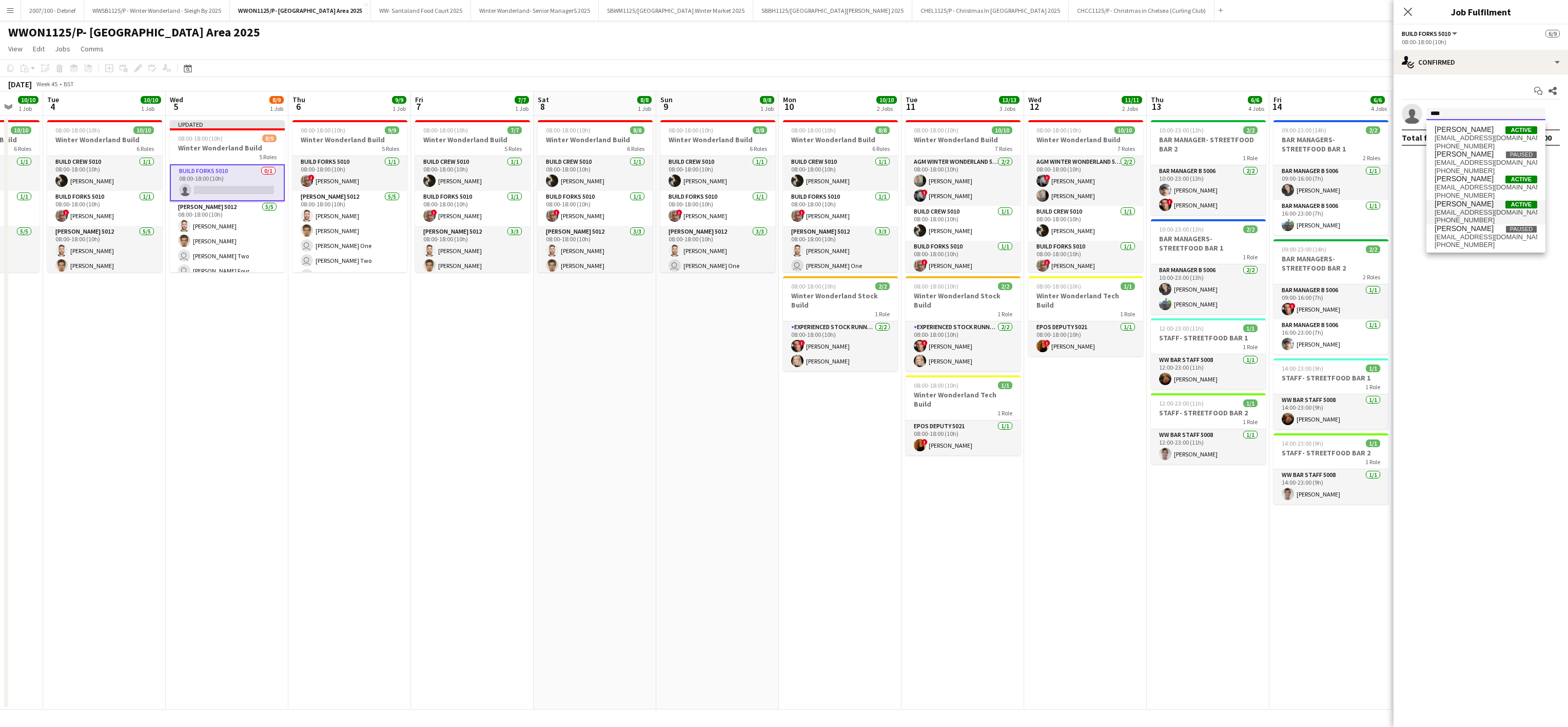
type input "****"
click at [1506, 207] on span "Active" at bounding box center [1521, 204] width 32 height 8
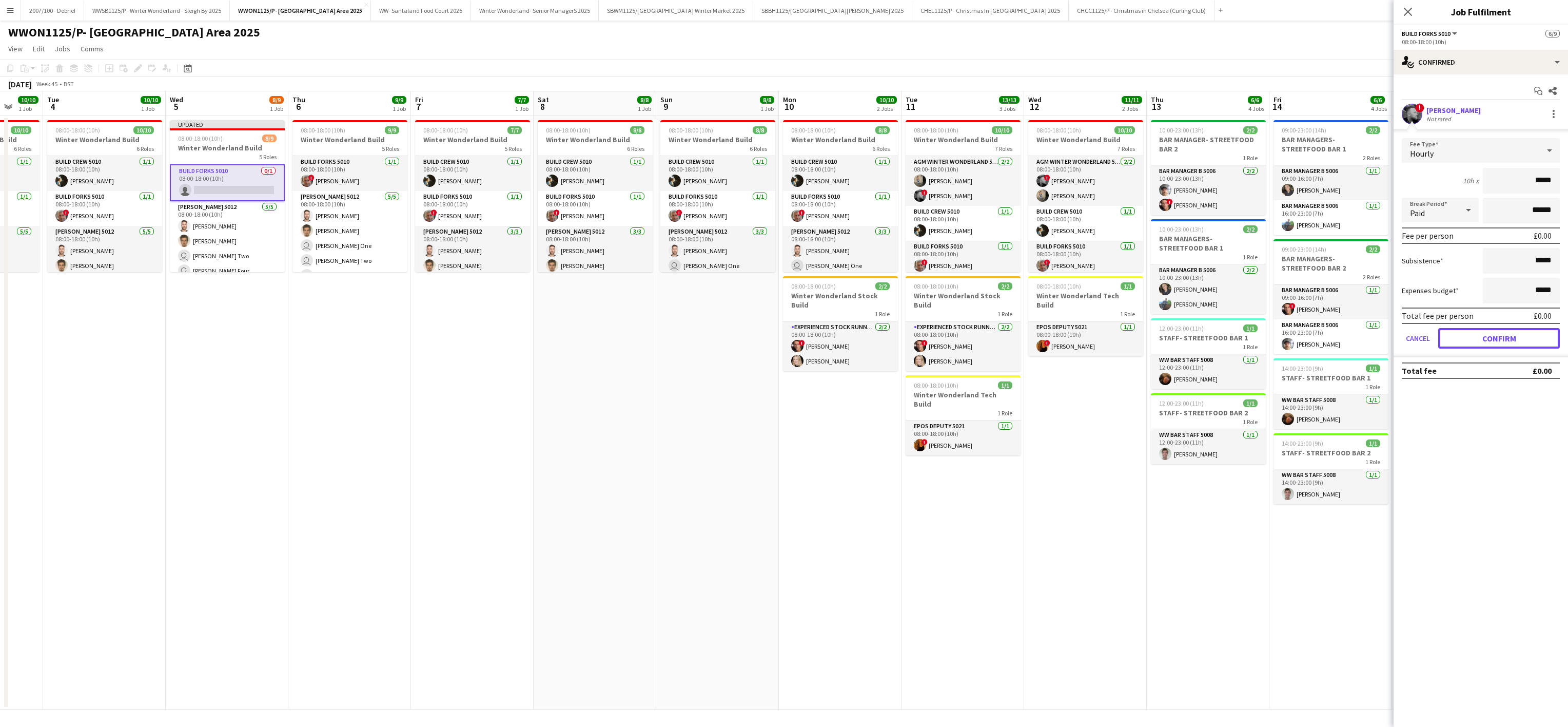
drag, startPoint x: 1501, startPoint y: 337, endPoint x: 387, endPoint y: 658, distance: 1159.3
click at [1501, 337] on button "Confirm" at bounding box center [1499, 338] width 121 height 20
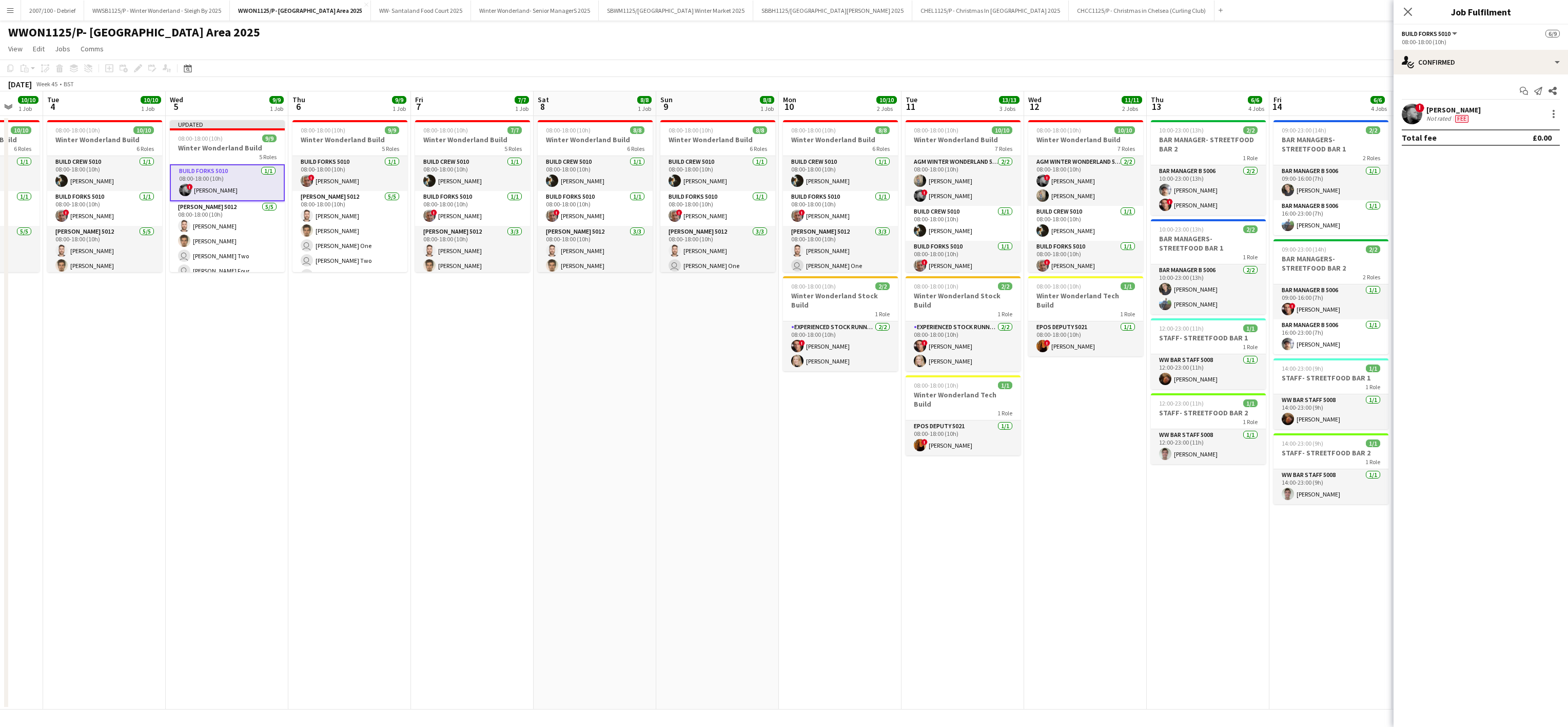
drag, startPoint x: 182, startPoint y: 698, endPoint x: 259, endPoint y: 678, distance: 79.6
click at [191, 698] on app-calendar-viewport "Sat 1 1/1 1 Job Sun 2 8/8 1 Job Mon 3 10/10 1 Job Tue 4 10/10 1 Job Wed 5 9/9 1…" at bounding box center [784, 400] width 1568 height 618
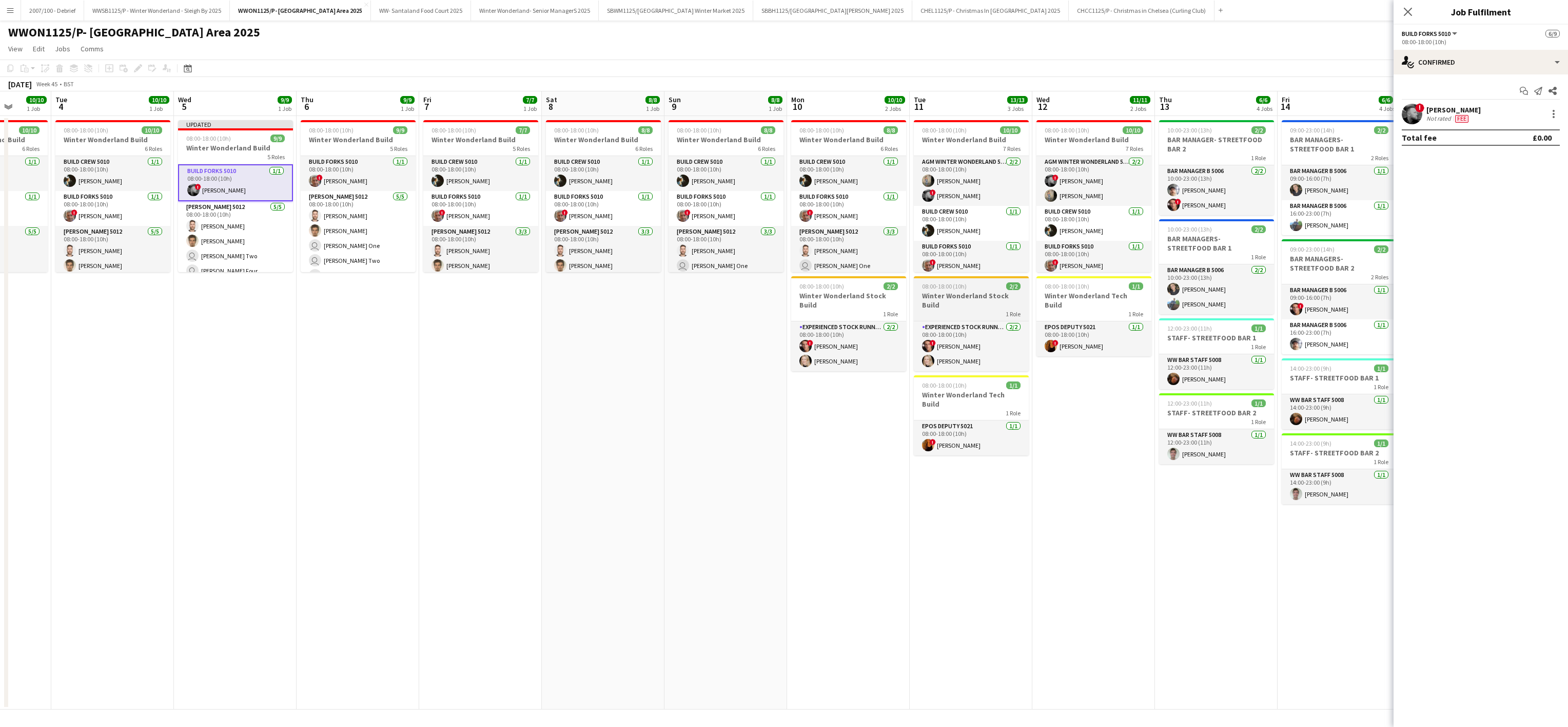
drag, startPoint x: 523, startPoint y: 483, endPoint x: 918, endPoint y: 298, distance: 436.2
click at [525, 483] on app-date-cell "08:00-18:00 (10h) 7/7 Winter Wonderland Build 5 Roles Build Crew 5010 [DATE] 08…" at bounding box center [481, 413] width 123 height 594
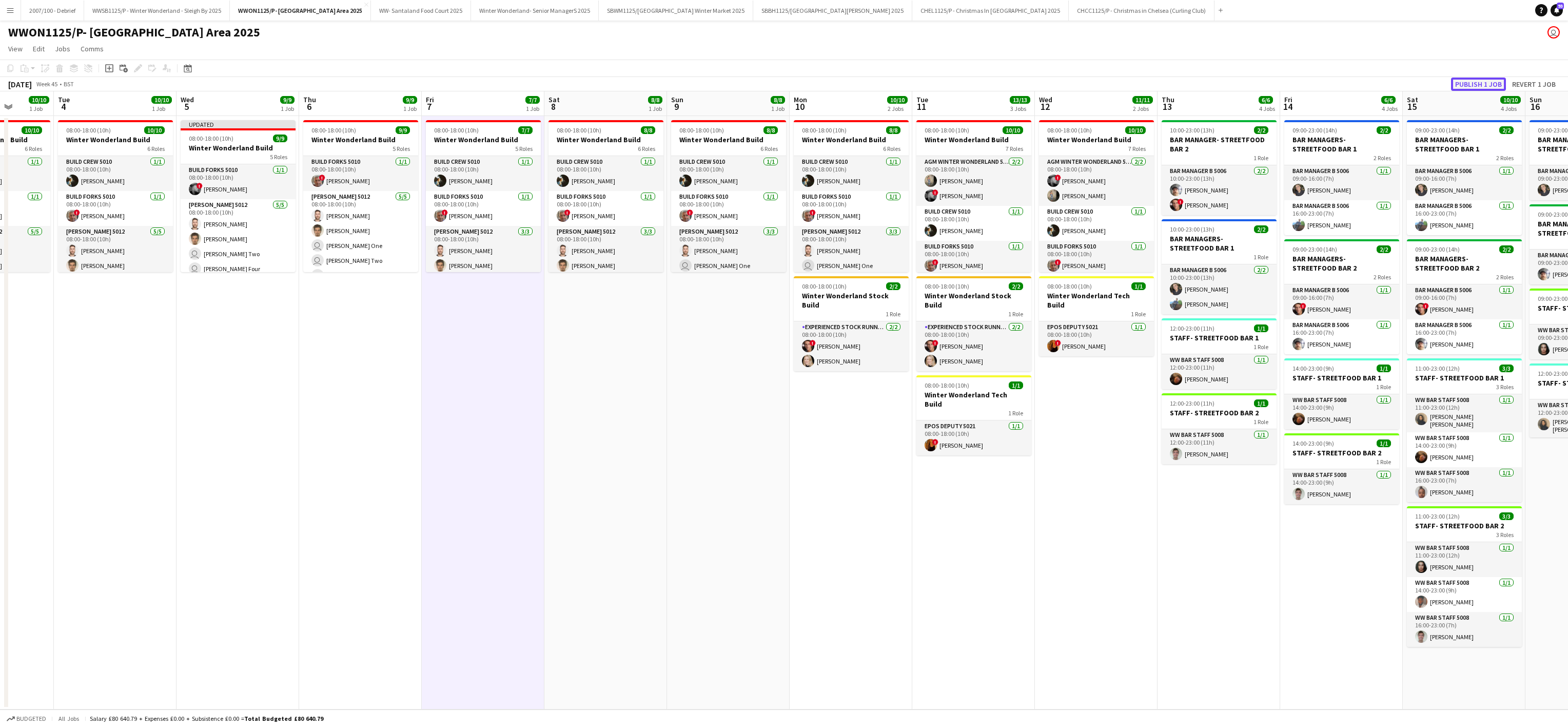
click at [1467, 79] on button "Publish 1 job" at bounding box center [1479, 84] width 55 height 13
click at [472, 527] on app-date-cell "08:00-18:00 (10h) 7/7 Winter Wonderland Build 5 Roles Build Crew 5010 [DATE] 08…" at bounding box center [483, 413] width 123 height 594
